Goal: Navigation & Orientation: Find specific page/section

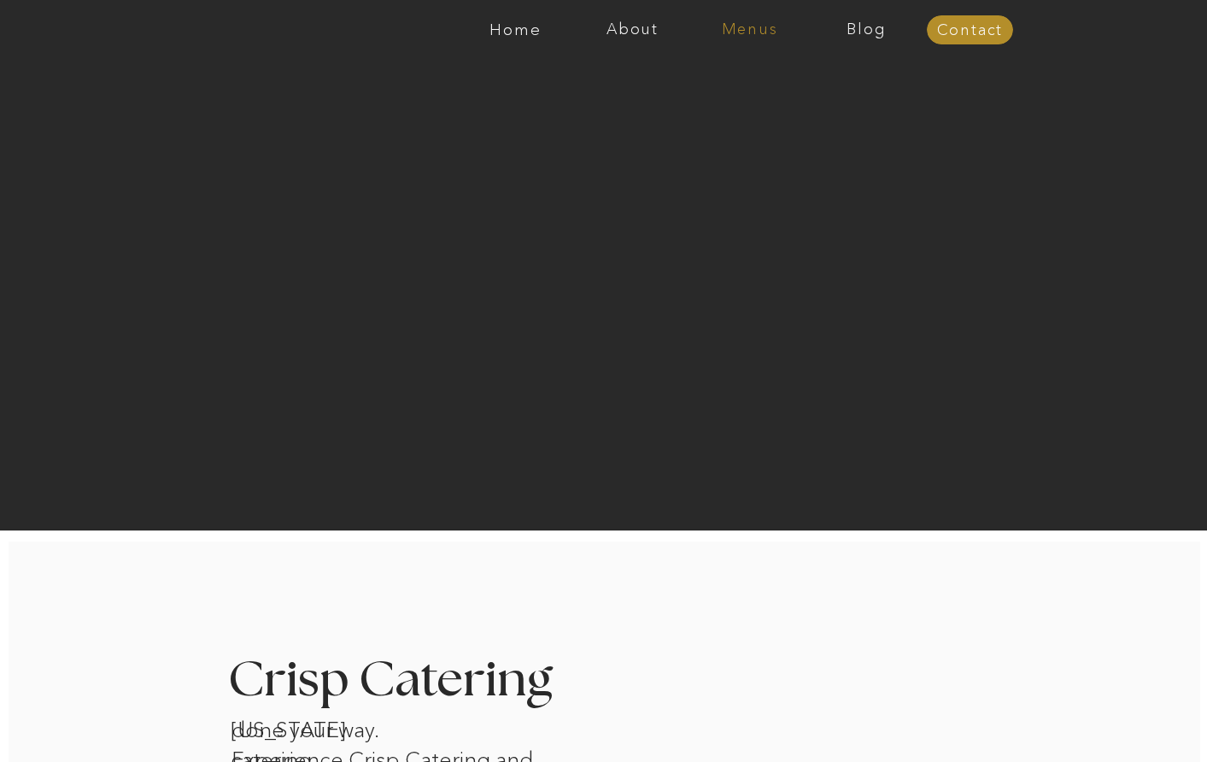
click at [747, 29] on nav "Menus" at bounding box center [749, 29] width 117 height 17
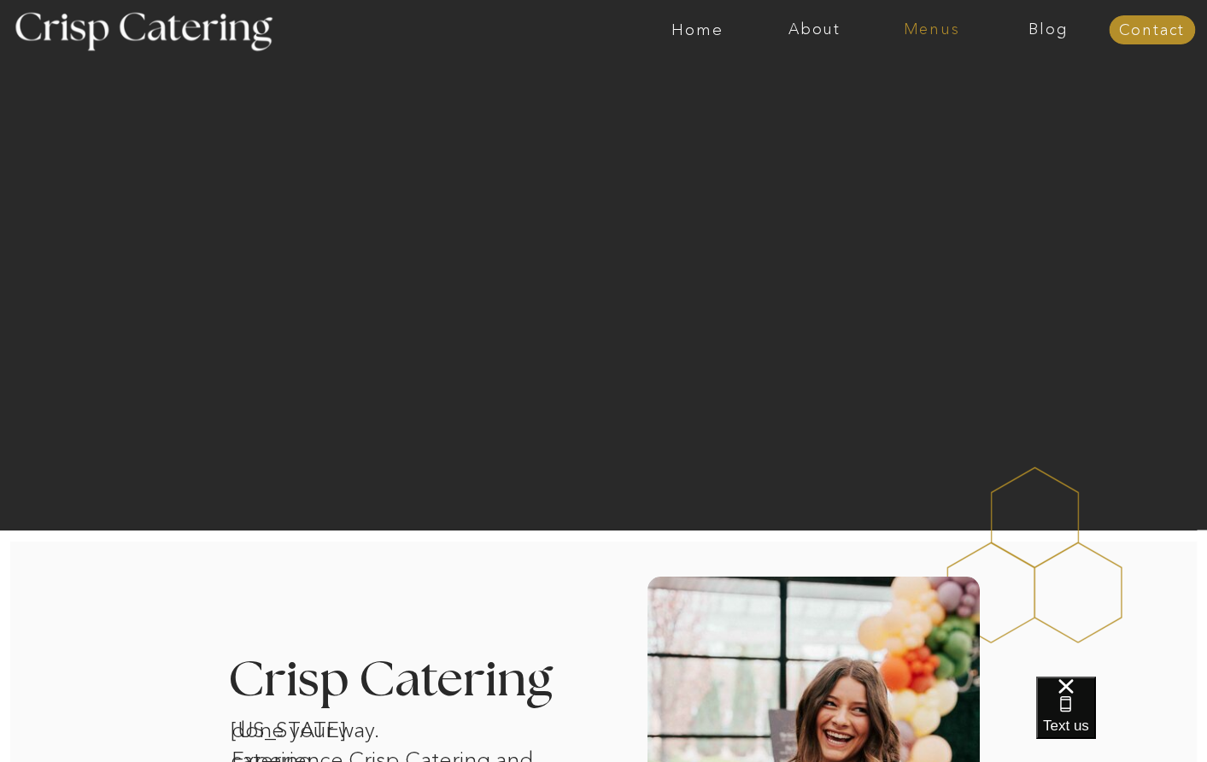
click at [936, 31] on nav "Menus" at bounding box center [931, 29] width 117 height 17
click at [917, 77] on nav "Summer (Mar-Aug)" at bounding box center [936, 77] width 153 height 16
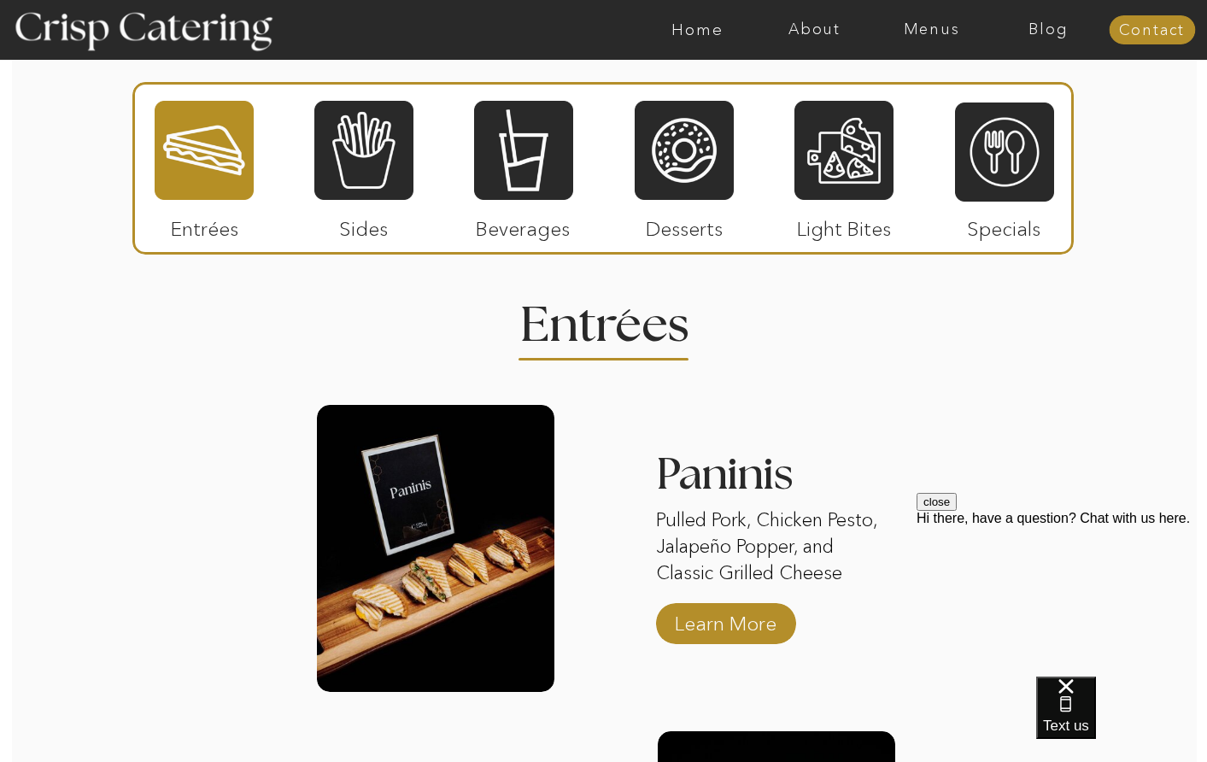
scroll to position [1452, 0]
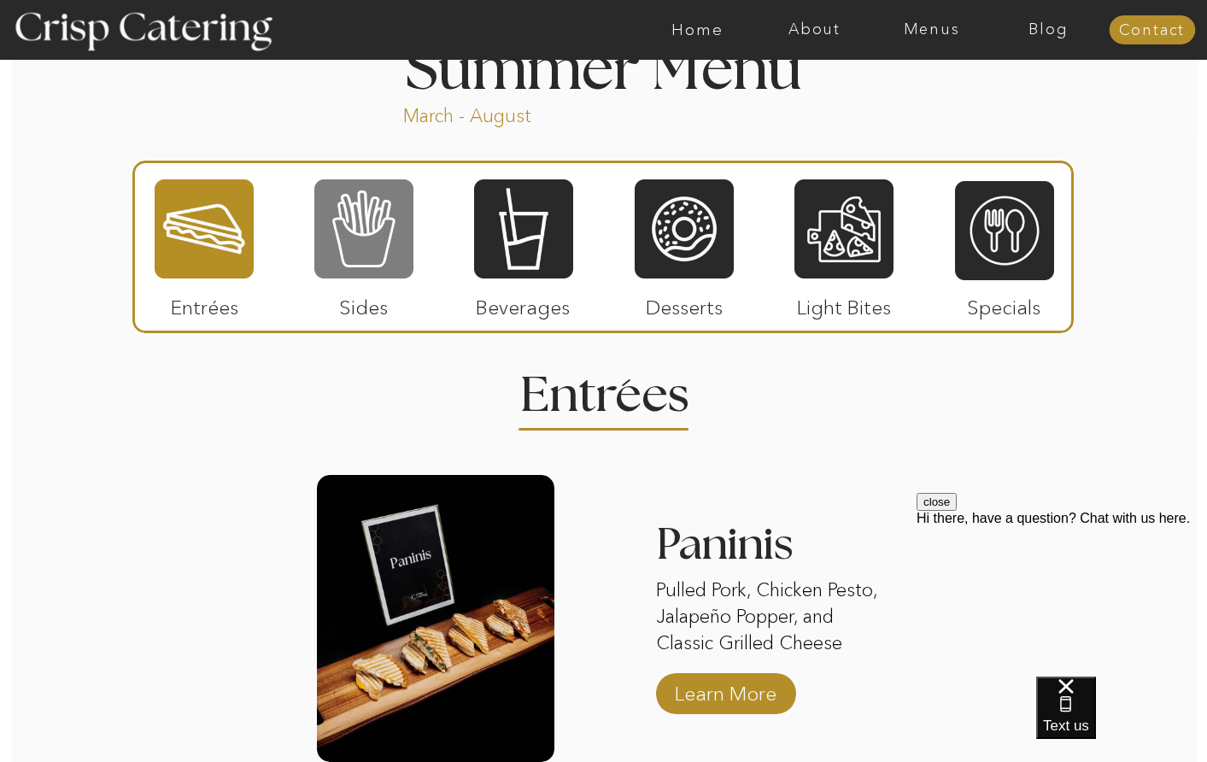
click at [361, 249] on div at bounding box center [363, 229] width 99 height 102
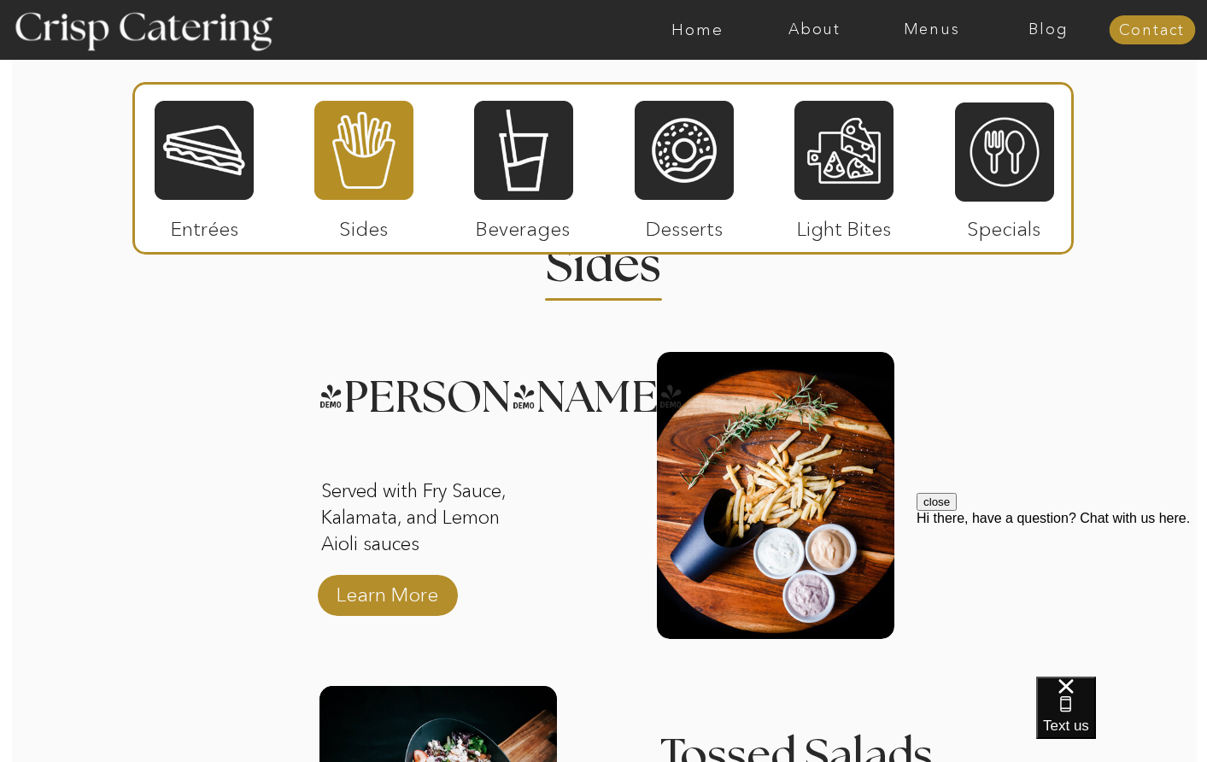
scroll to position [1537, 0]
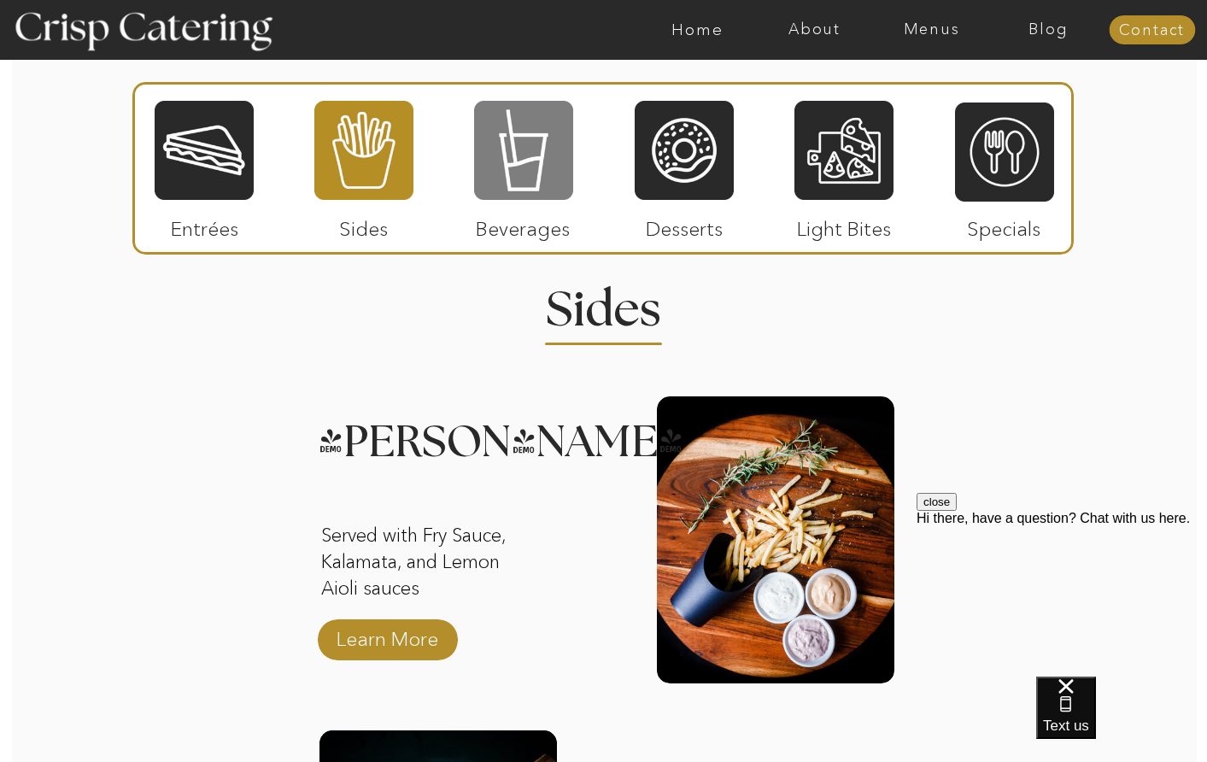
click at [509, 171] on div at bounding box center [523, 150] width 99 height 102
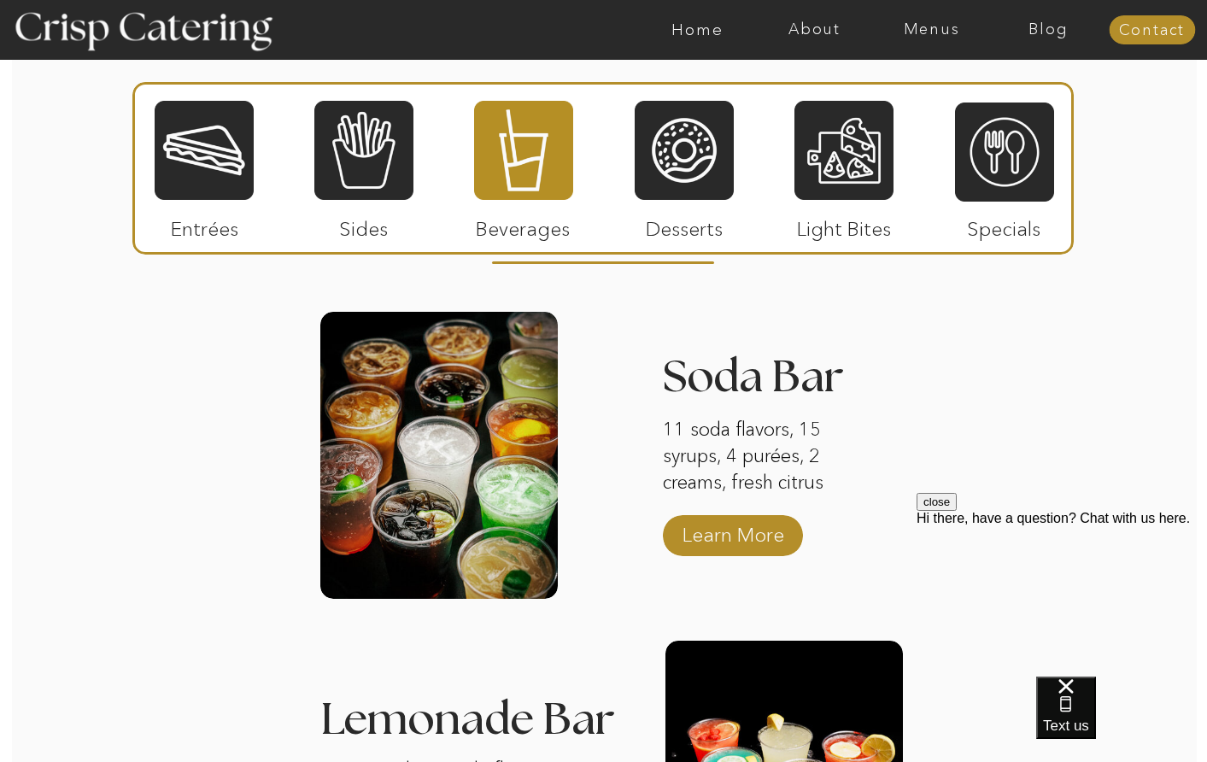
scroll to position [1623, 0]
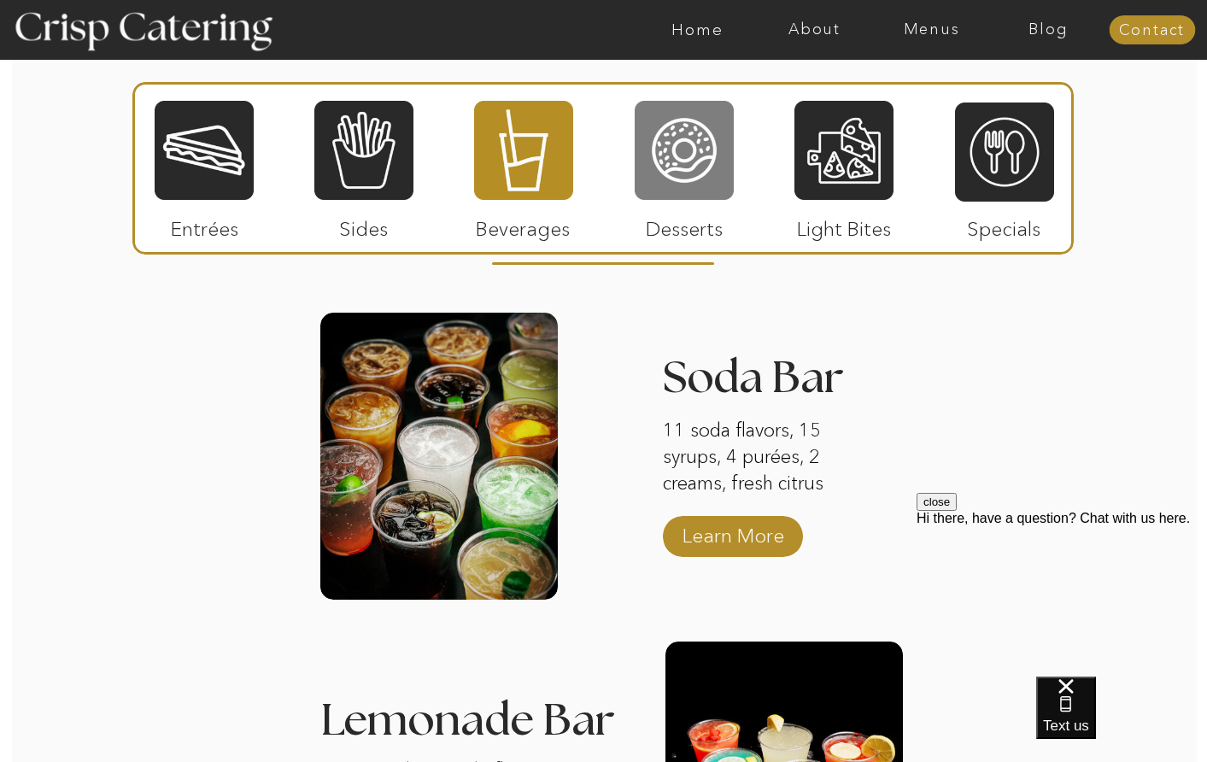
click at [652, 151] on div at bounding box center [684, 150] width 99 height 102
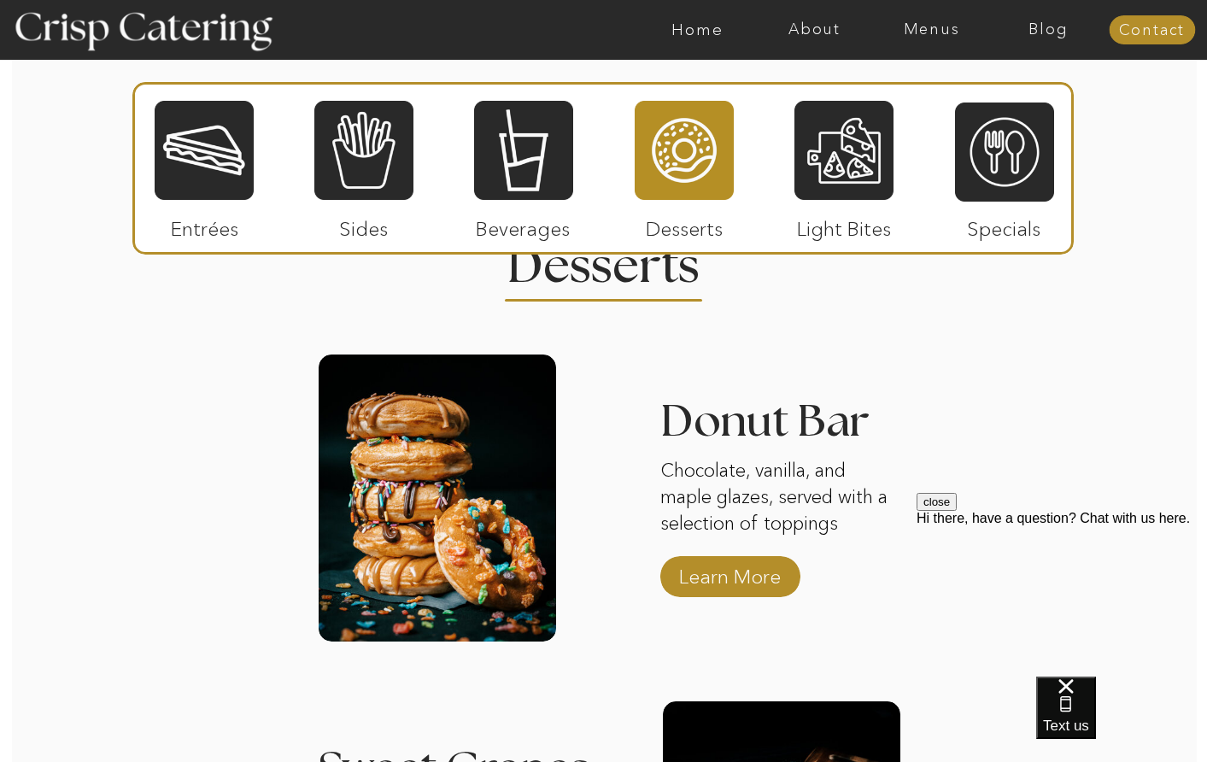
scroll to position [1537, 0]
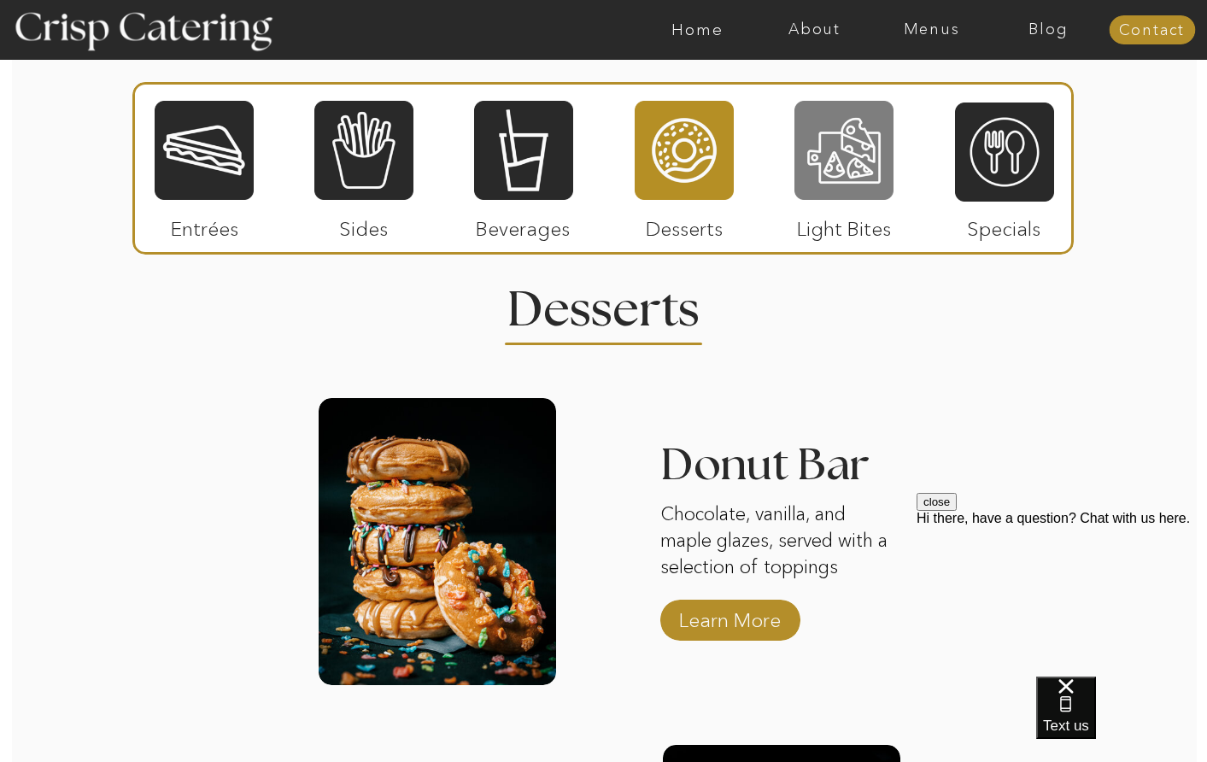
click at [833, 121] on div at bounding box center [843, 150] width 99 height 102
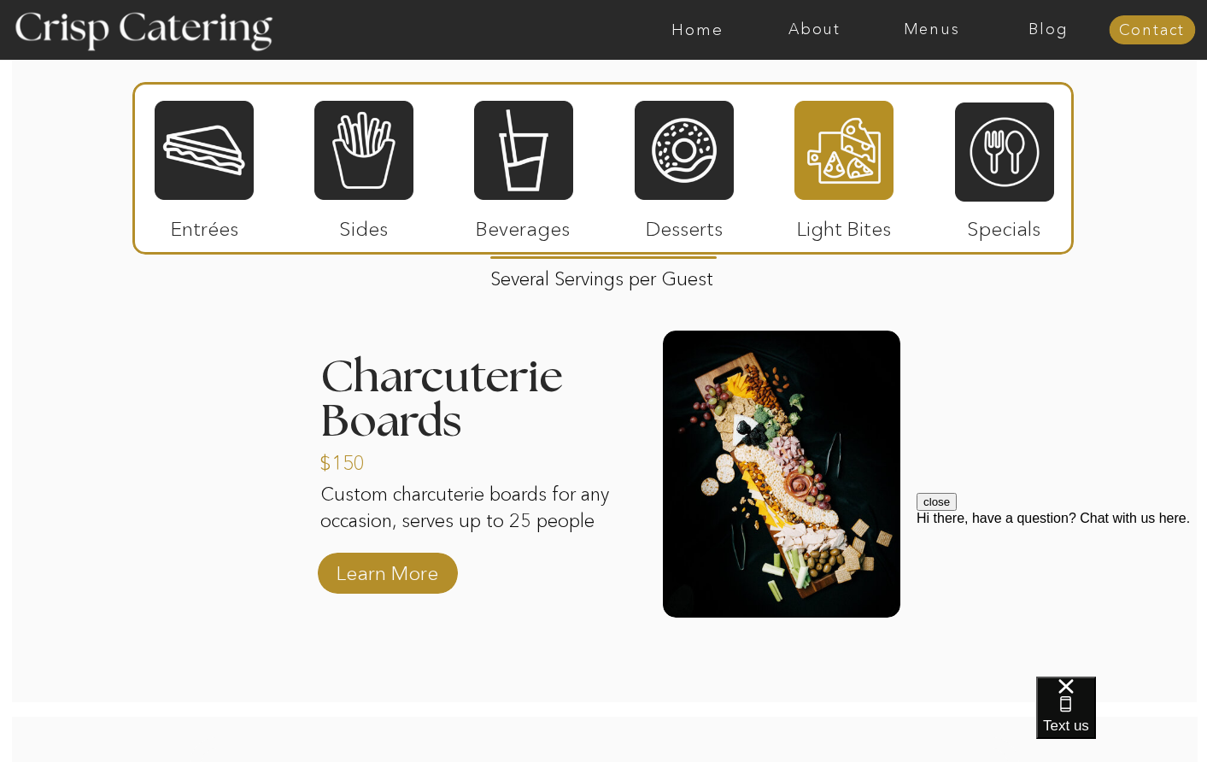
scroll to position [1623, 0]
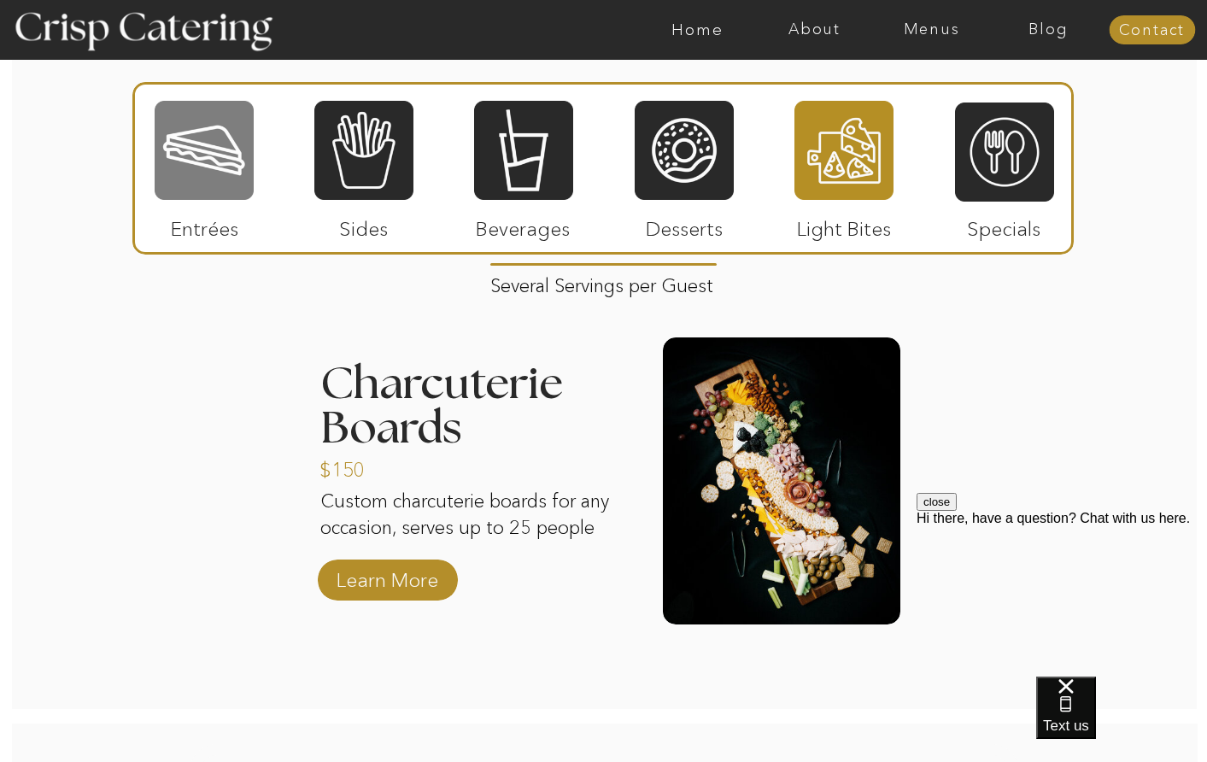
click at [184, 119] on div at bounding box center [204, 150] width 99 height 102
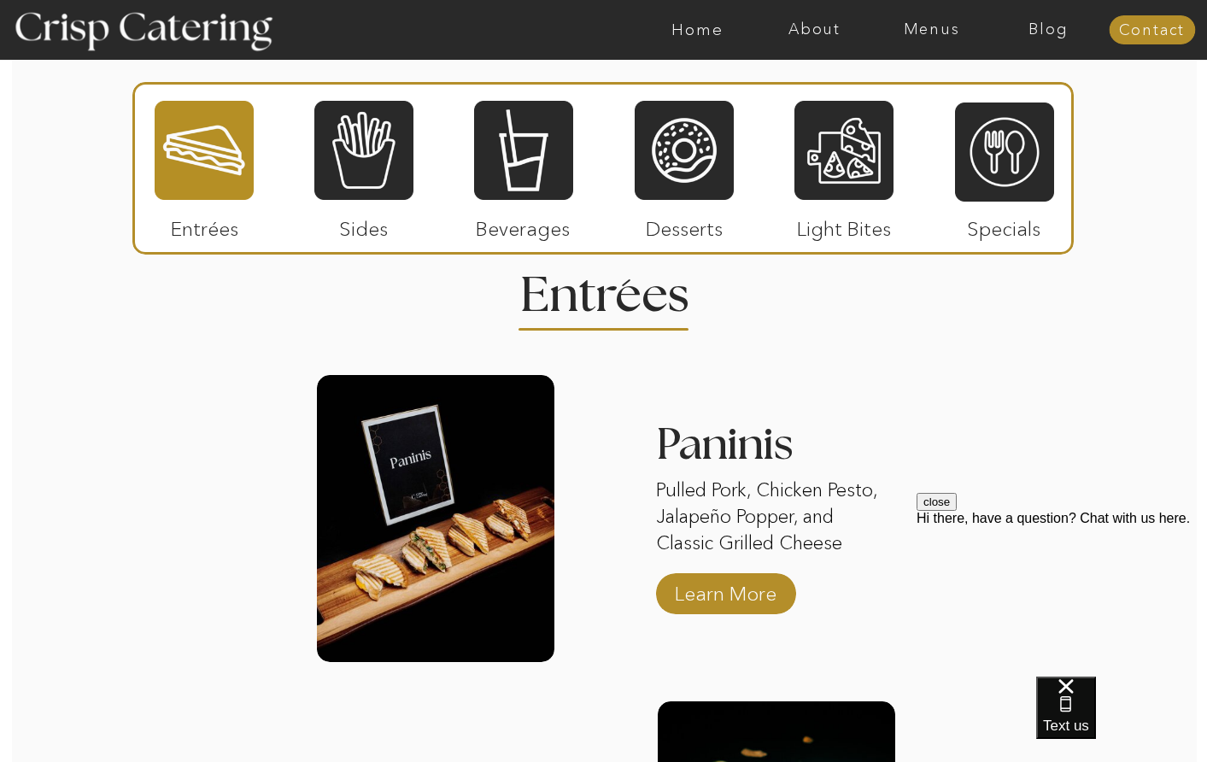
scroll to position [1537, 0]
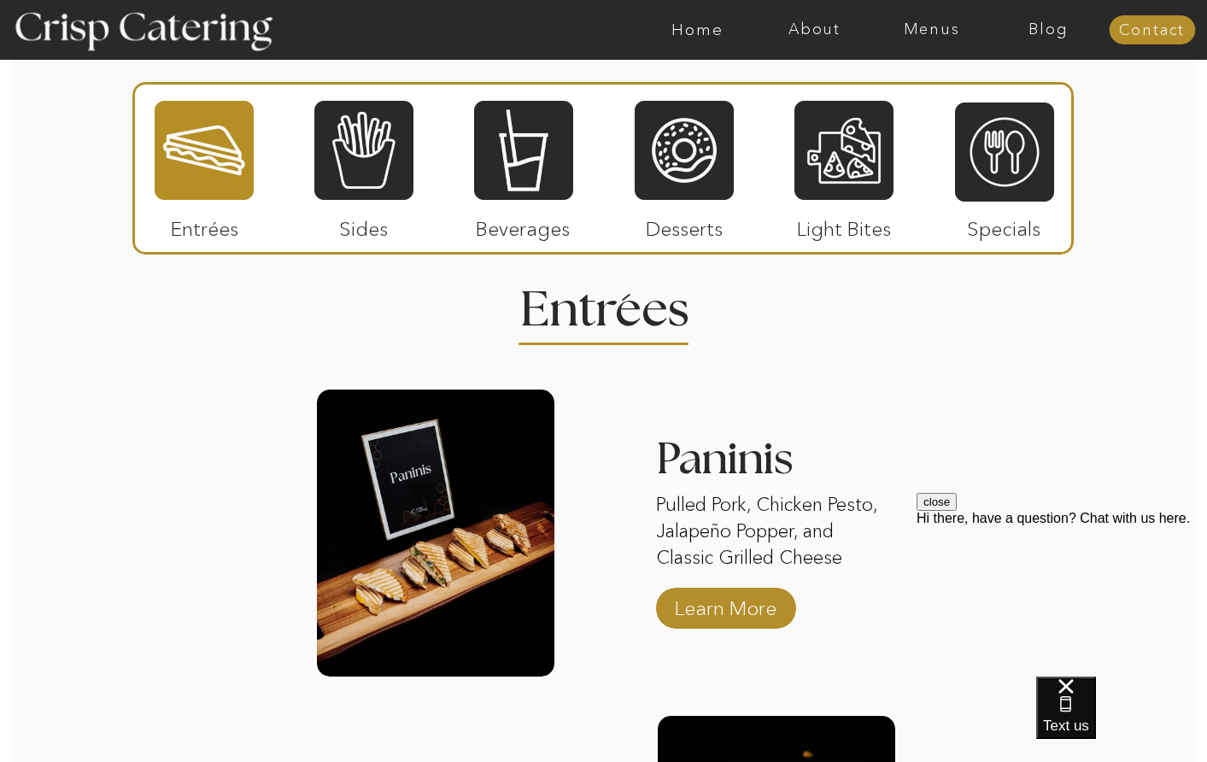
drag, startPoint x: 948, startPoint y: 132, endPoint x: 968, endPoint y: 140, distance: 21.4
click at [948, 133] on div at bounding box center [602, 168] width 941 height 173
click at [975, 140] on div at bounding box center [1004, 152] width 99 height 102
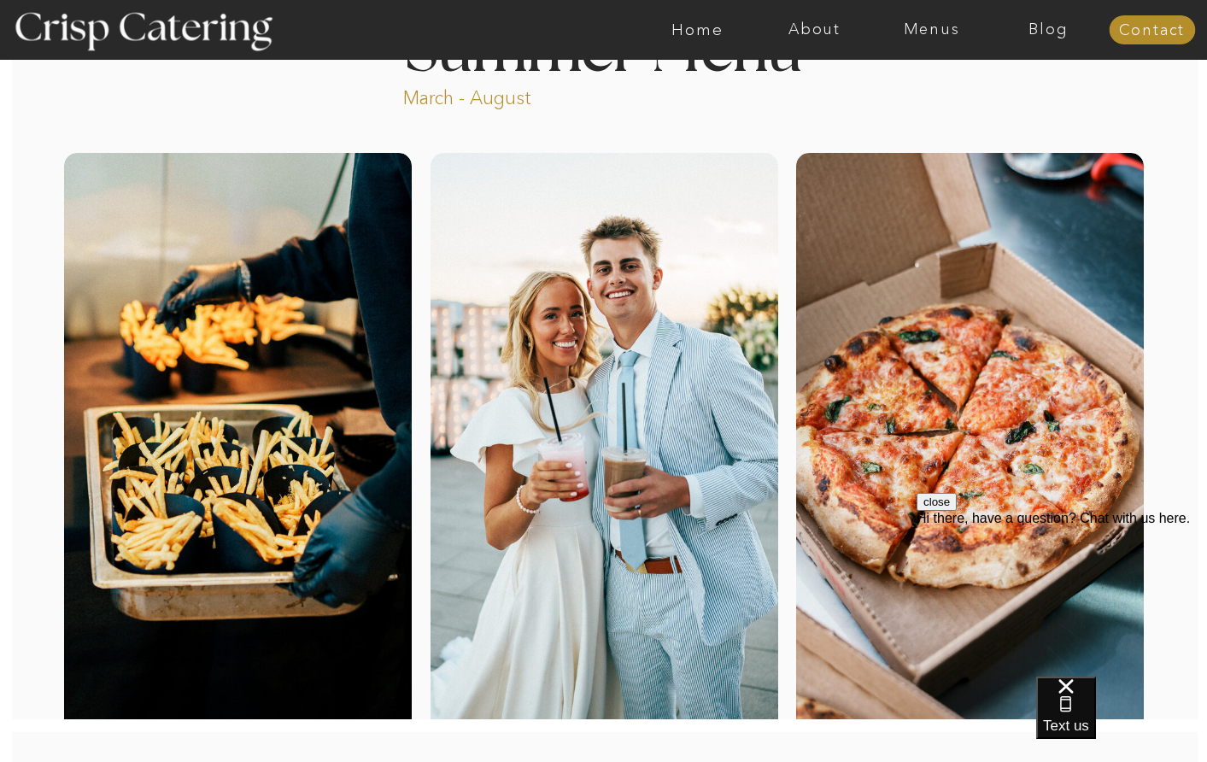
scroll to position [0, 0]
